Goal: Transaction & Acquisition: Book appointment/travel/reservation

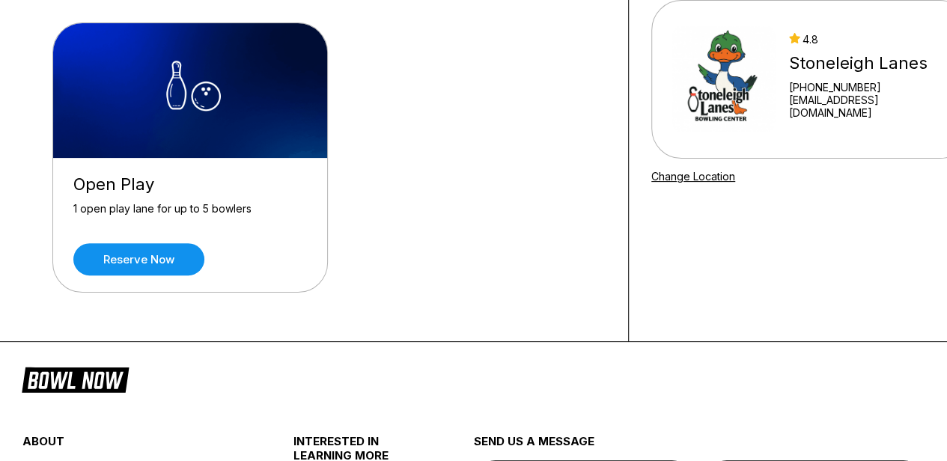
scroll to position [75, 0]
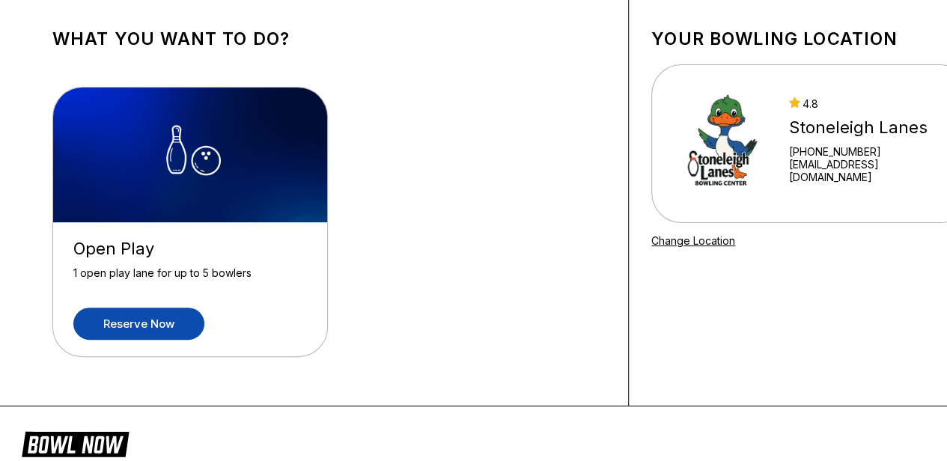
click at [164, 330] on link "Reserve now" at bounding box center [138, 324] width 131 height 32
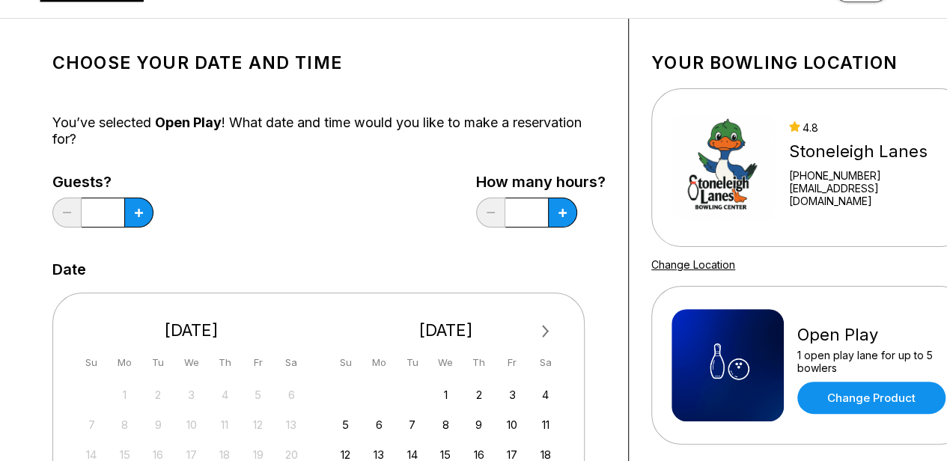
scroll to position [75, 0]
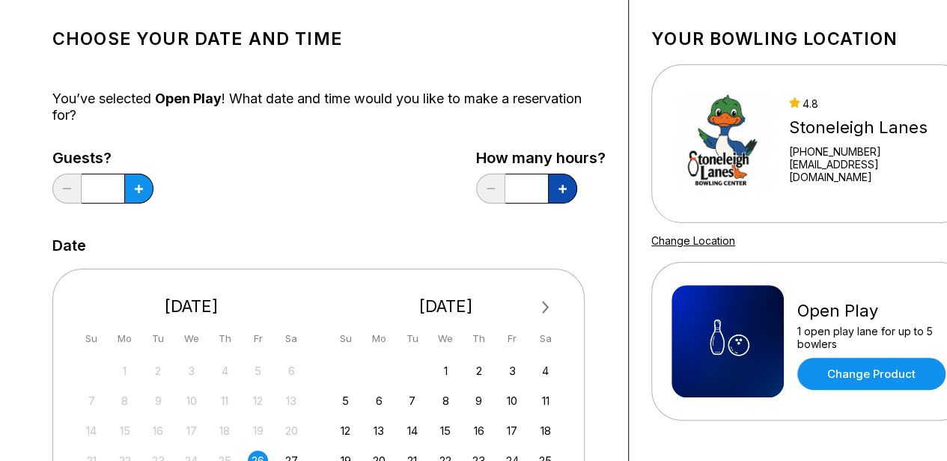
click at [560, 189] on icon at bounding box center [562, 189] width 8 height 8
type input "***"
click at [147, 195] on button at bounding box center [138, 189] width 29 height 30
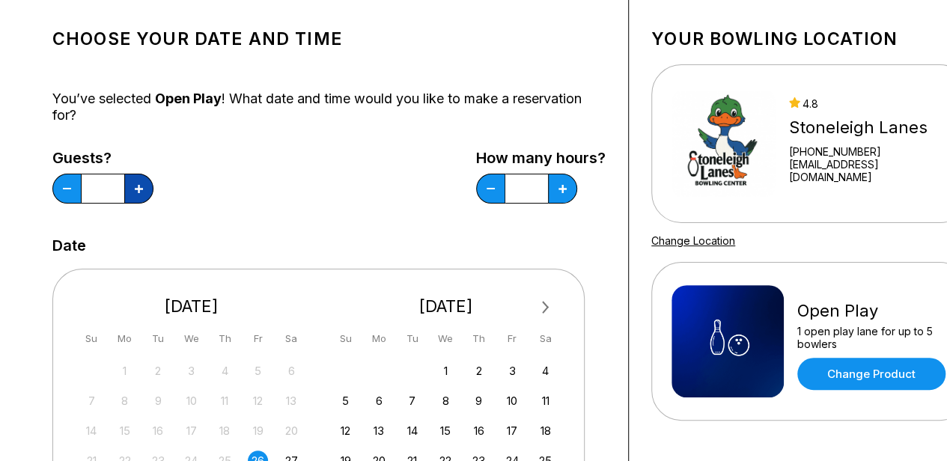
click at [147, 195] on button at bounding box center [138, 189] width 29 height 30
type input "*"
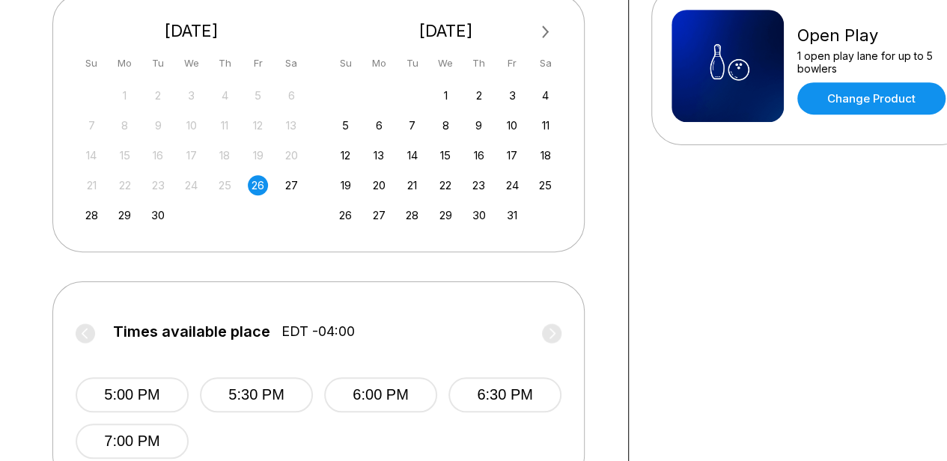
scroll to position [374, 0]
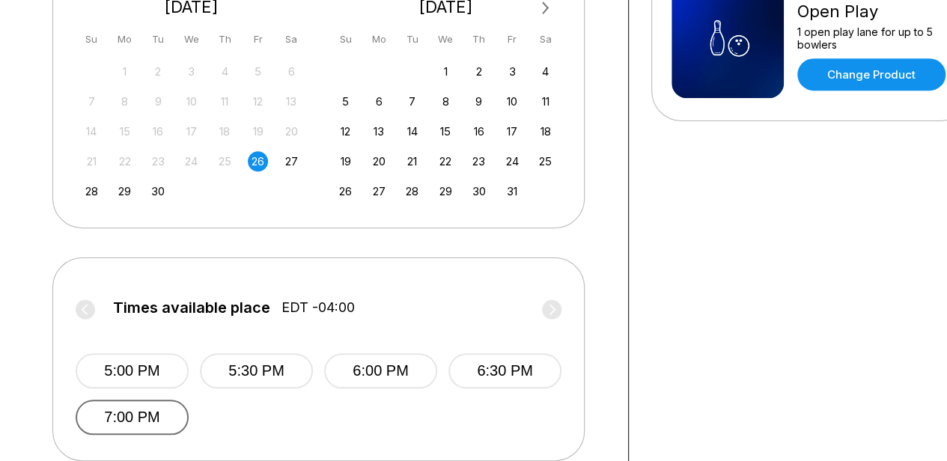
click at [139, 410] on button "7:00 PM" at bounding box center [132, 417] width 113 height 35
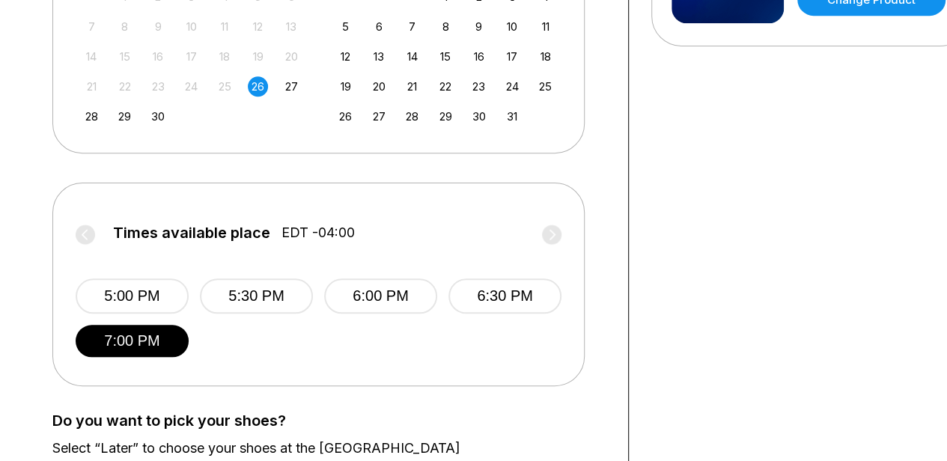
scroll to position [749, 0]
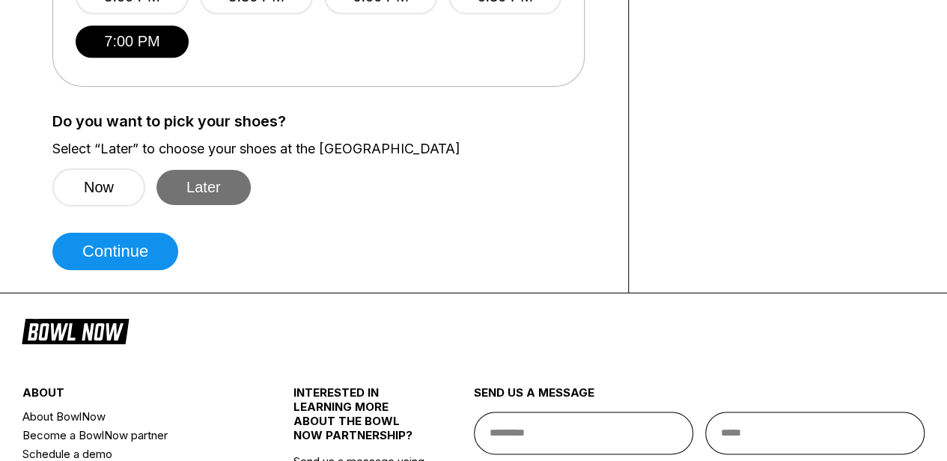
click at [189, 181] on button "Later" at bounding box center [203, 187] width 94 height 35
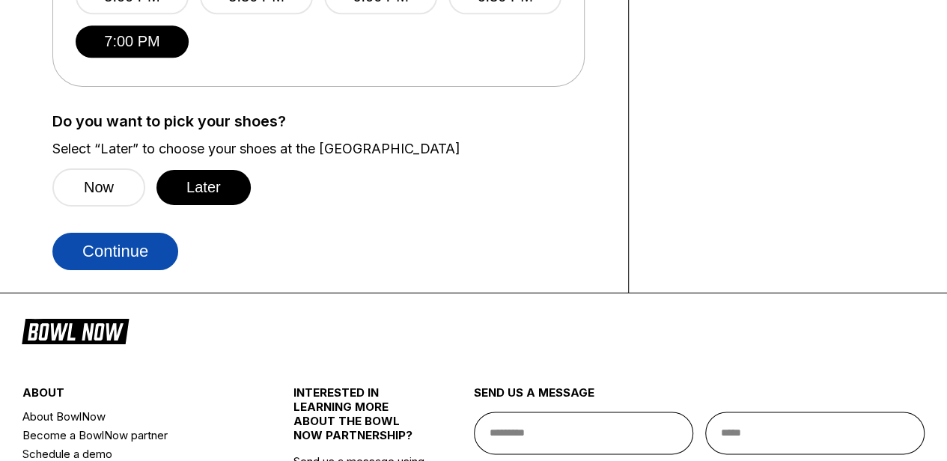
click at [151, 245] on button "Continue" at bounding box center [115, 251] width 126 height 37
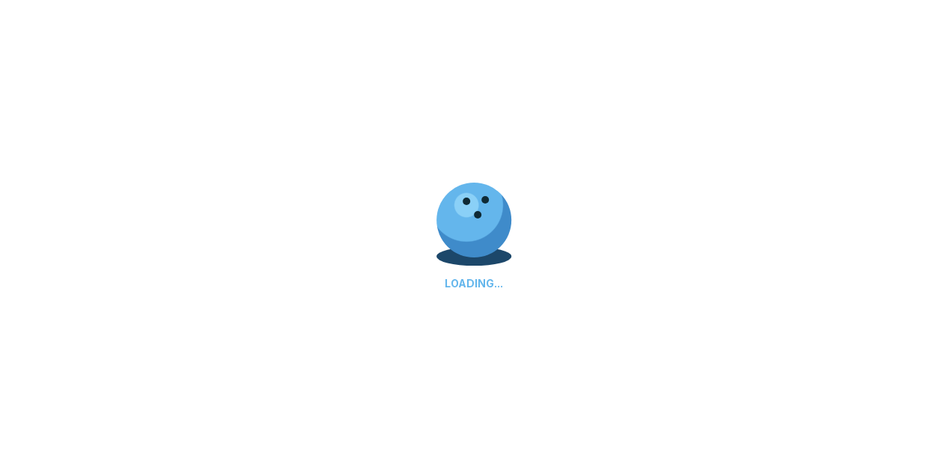
select select "**"
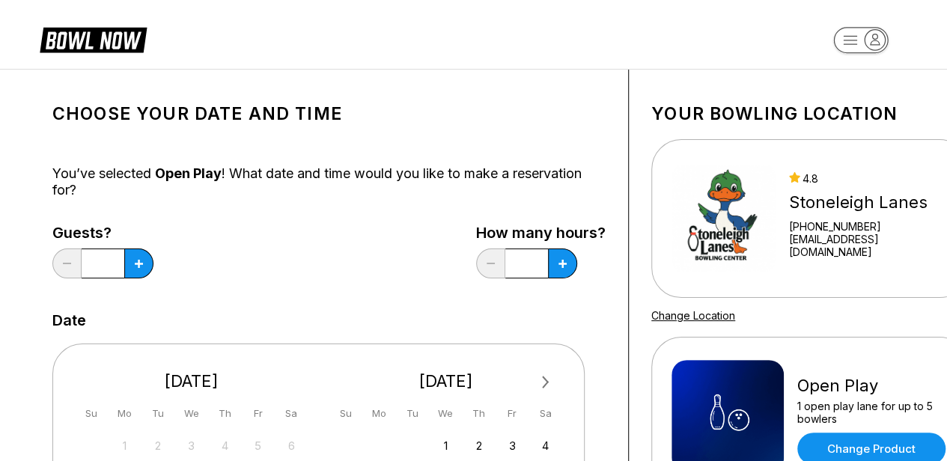
click at [117, 50] on icon at bounding box center [93, 39] width 107 height 28
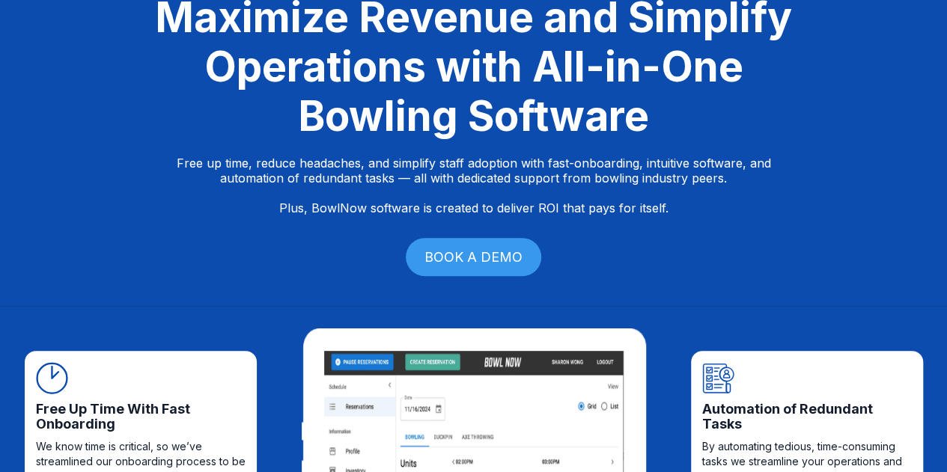
scroll to position [299, 0]
